Goal: Find specific page/section: Find specific page/section

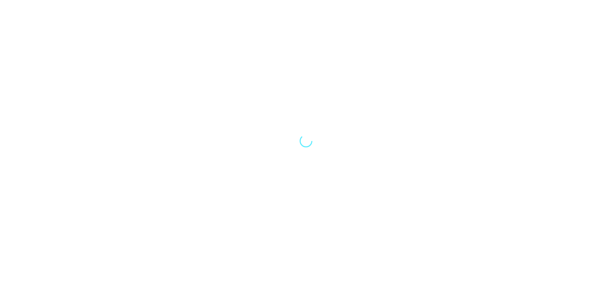
select select "Song"
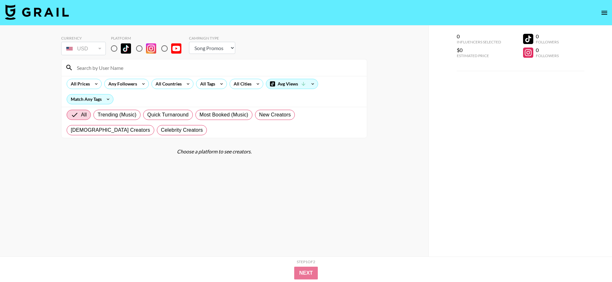
click at [149, 71] on input at bounding box center [218, 67] width 290 height 10
click at [112, 53] on input "radio" at bounding box center [113, 48] width 13 height 13
radio input "true"
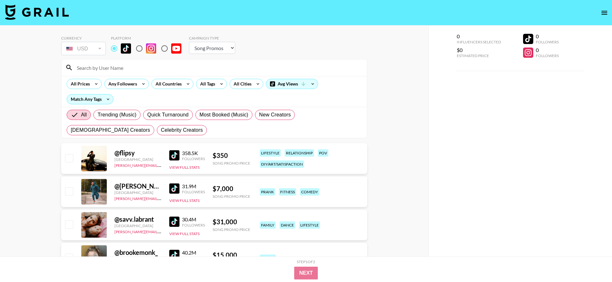
click at [125, 69] on input at bounding box center [218, 67] width 290 height 10
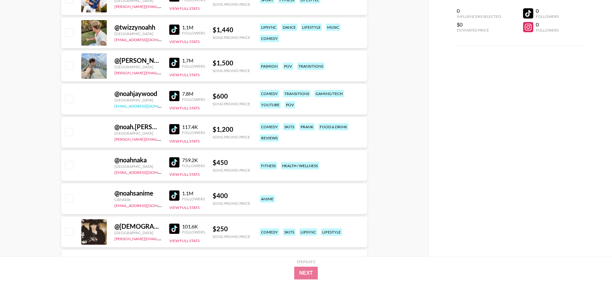
scroll to position [192, 0]
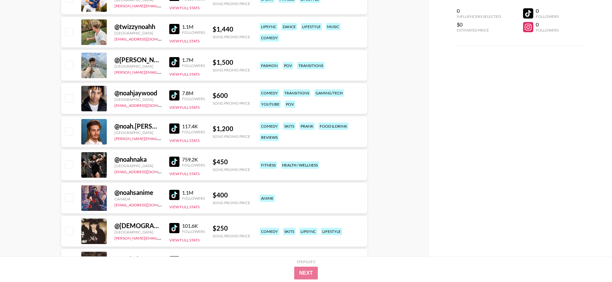
type input "noah"
click at [173, 30] on img at bounding box center [174, 29] width 10 height 10
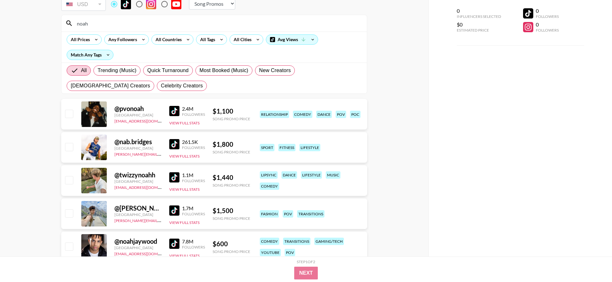
scroll to position [43, 0]
